Goal: Information Seeking & Learning: Learn about a topic

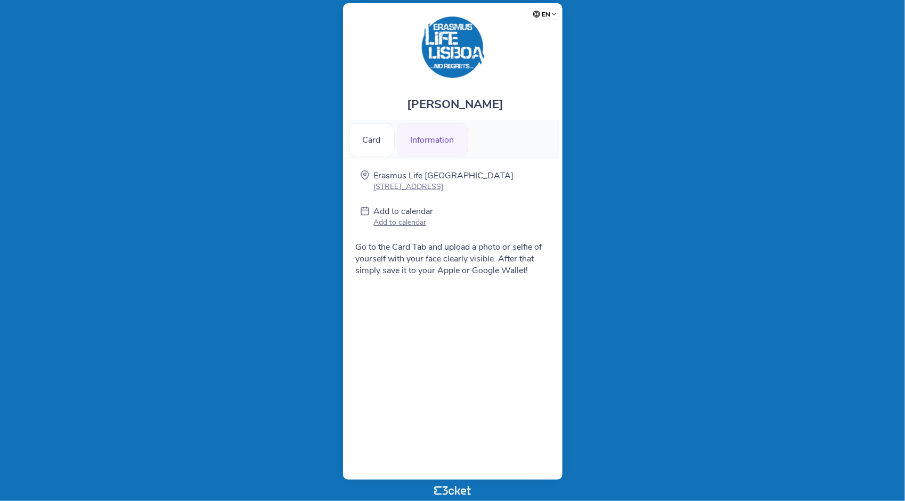
click at [438, 148] on div "Information" at bounding box center [432, 140] width 71 height 34
click at [428, 136] on div "Information" at bounding box center [432, 140] width 71 height 34
click at [365, 133] on div "Card" at bounding box center [372, 140] width 46 height 34
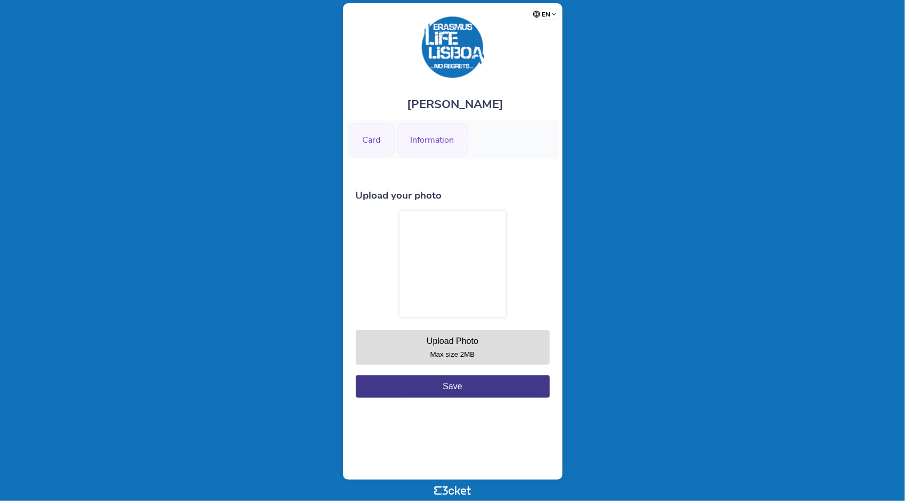
click at [416, 150] on div "Information" at bounding box center [432, 140] width 71 height 34
